Goal: Information Seeking & Learning: Find specific fact

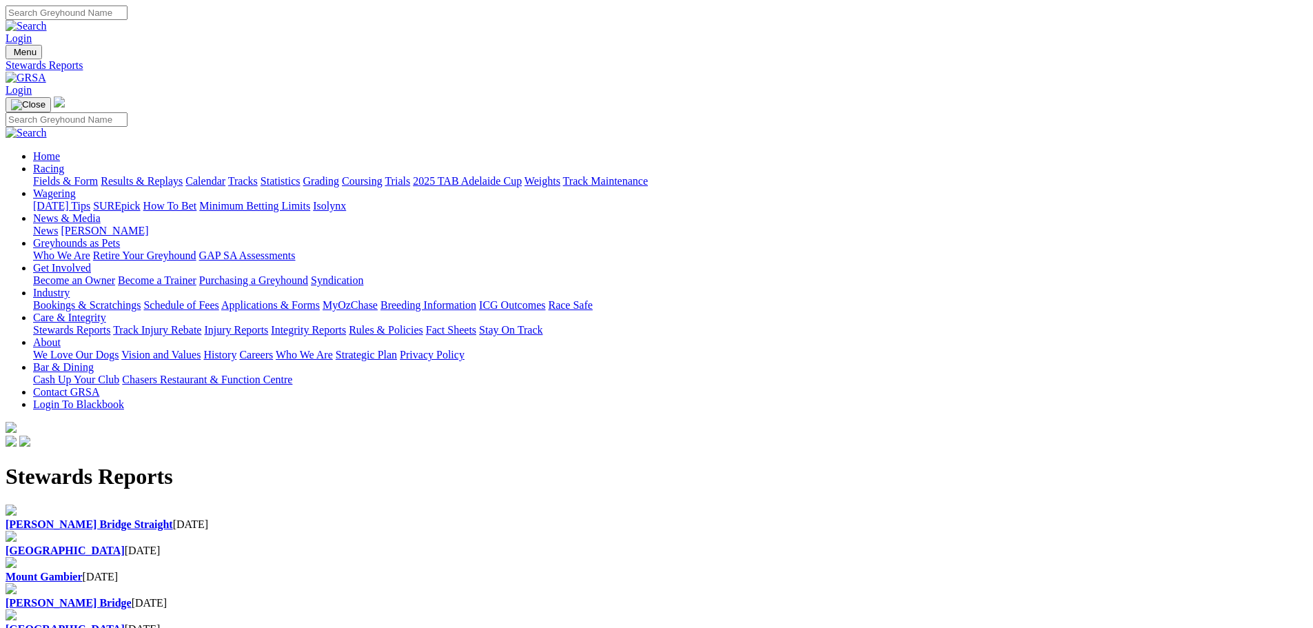
click at [810, 597] on div "[PERSON_NAME] Bridge [DATE]" at bounding box center [657, 603] width 1302 height 12
click at [17, 557] on img at bounding box center [11, 562] width 11 height 11
click at [125, 544] on b "[GEOGRAPHIC_DATA]" at bounding box center [65, 550] width 119 height 12
